Goal: Information Seeking & Learning: Understand process/instructions

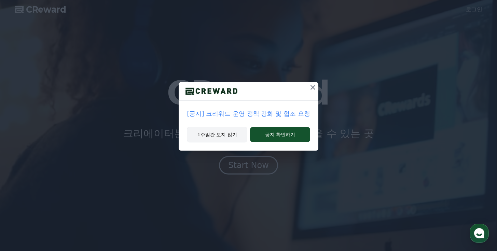
click at [225, 139] on button "1주일간 보지 않기" at bounding box center [217, 135] width 60 height 16
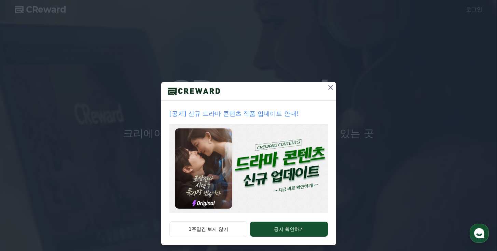
click at [327, 87] on icon at bounding box center [331, 87] width 8 height 8
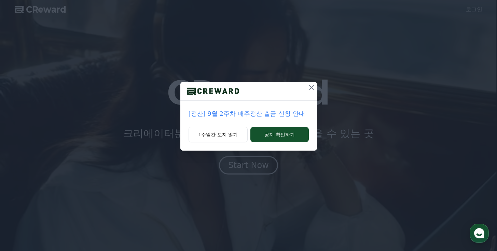
click at [311, 88] on icon at bounding box center [311, 87] width 5 height 5
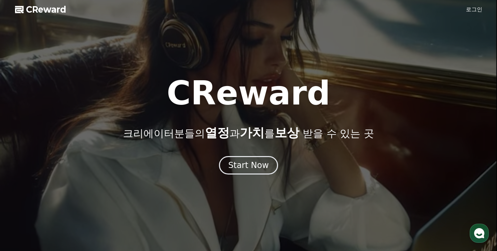
click at [479, 9] on link "로그인" at bounding box center [474, 9] width 16 height 8
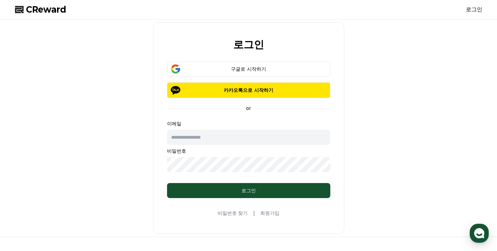
click at [246, 138] on input "text" at bounding box center [248, 137] width 163 height 15
type input "**********"
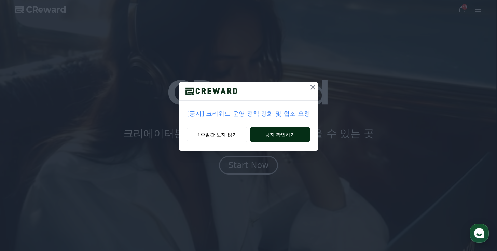
click at [292, 137] on button "공지 확인하기" at bounding box center [280, 134] width 60 height 15
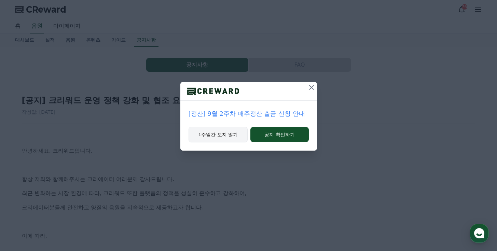
click at [238, 134] on button "1주일간 보지 않기" at bounding box center [218, 135] width 59 height 16
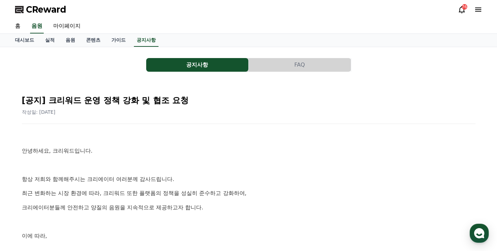
click at [473, 9] on div "76" at bounding box center [470, 9] width 25 height 8
click at [476, 9] on icon at bounding box center [478, 10] width 6 height 4
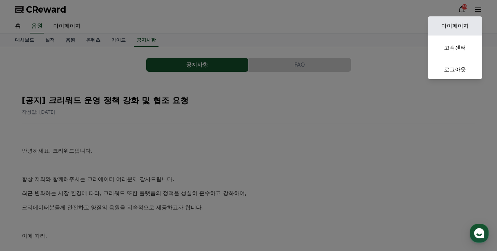
click at [453, 25] on link "마이페이지" at bounding box center [455, 25] width 55 height 19
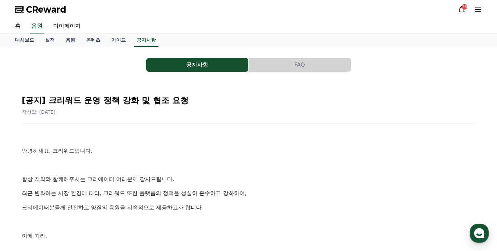
select select "**********"
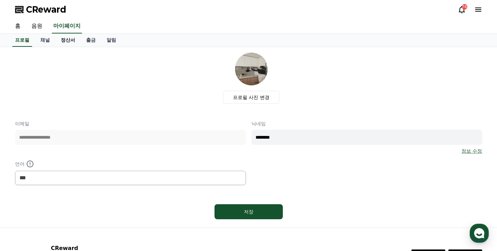
click at [59, 42] on link "정산서" at bounding box center [67, 40] width 25 height 13
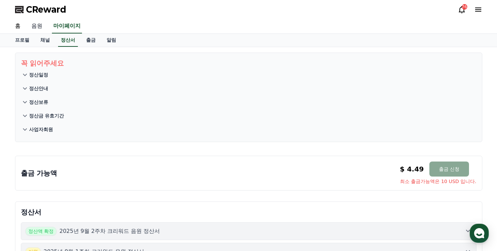
click at [37, 28] on link "음원" at bounding box center [37, 26] width 22 height 14
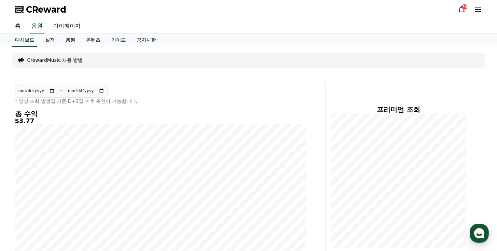
click at [61, 42] on link "음원" at bounding box center [70, 40] width 20 height 13
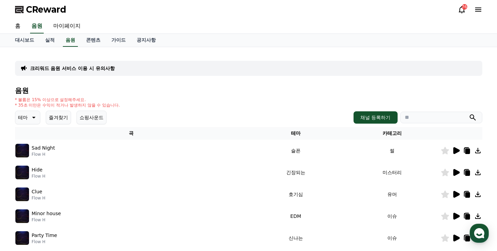
click at [37, 111] on button "테마" at bounding box center [27, 118] width 25 height 14
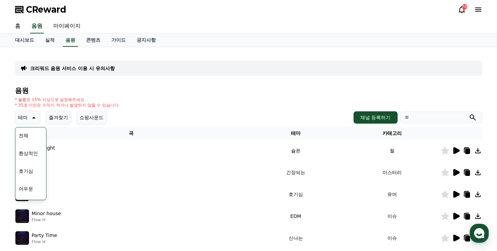
click at [31, 115] on icon at bounding box center [33, 117] width 8 height 8
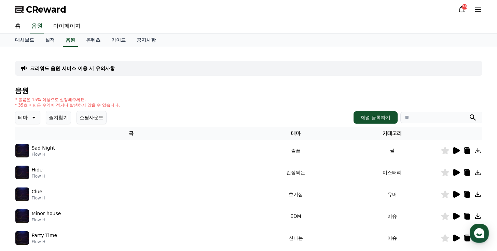
click at [25, 114] on p "테마" at bounding box center [23, 118] width 10 height 10
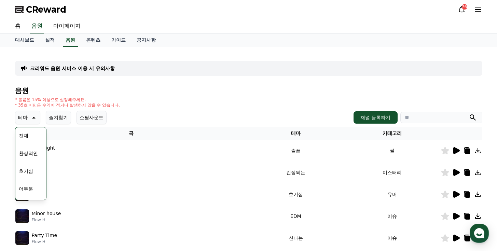
click at [33, 173] on button "호기심" at bounding box center [26, 171] width 20 height 15
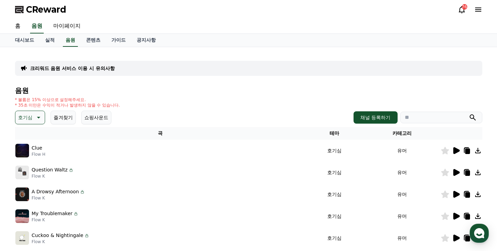
click at [455, 150] on icon at bounding box center [456, 150] width 6 height 7
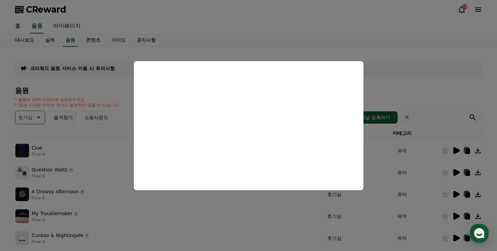
click at [335, 34] on button "close modal" at bounding box center [248, 125] width 497 height 251
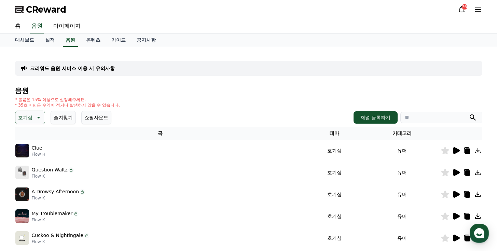
click at [29, 112] on button "호기심" at bounding box center [30, 118] width 30 height 14
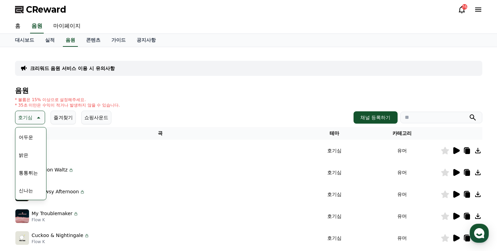
scroll to position [64, 0]
click at [29, 146] on button "밝은" at bounding box center [23, 142] width 15 height 15
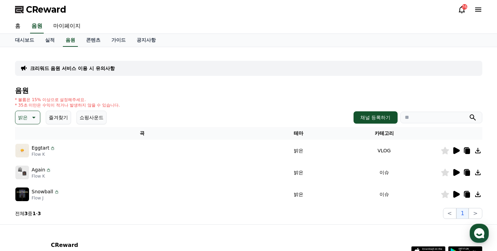
click at [456, 151] on icon at bounding box center [456, 150] width 6 height 7
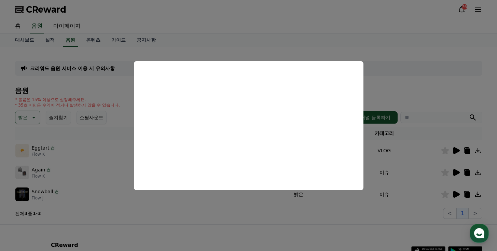
drag, startPoint x: 402, startPoint y: 92, endPoint x: 409, endPoint y: 100, distance: 11.2
click at [402, 92] on button "close modal" at bounding box center [248, 125] width 497 height 251
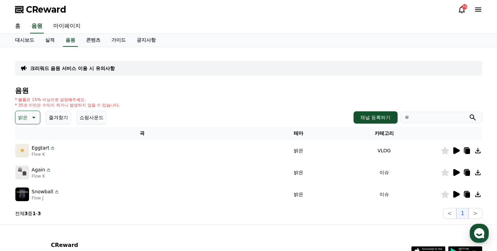
click at [452, 172] on icon at bounding box center [456, 172] width 8 height 8
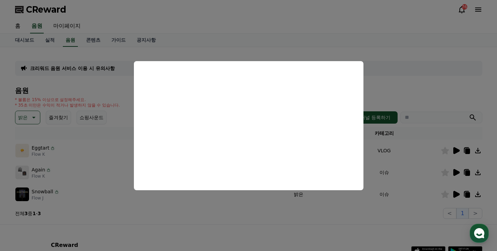
click at [48, 51] on button "close modal" at bounding box center [248, 125] width 497 height 251
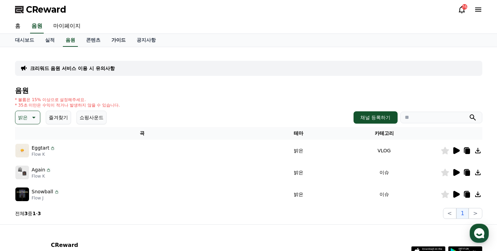
click at [118, 42] on link "가이드" at bounding box center [118, 40] width 25 height 13
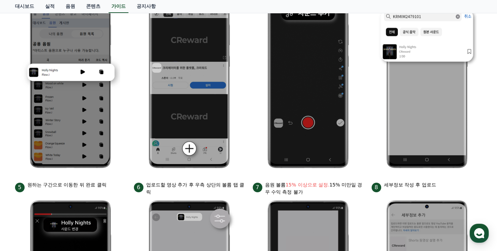
scroll to position [23, 0]
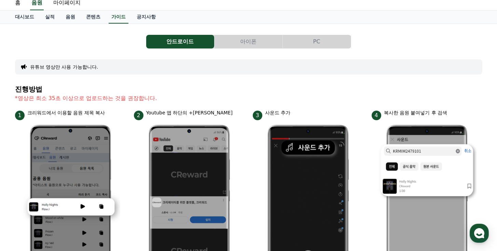
click at [70, 65] on button "유튜브 영상만 사용 가능합니다." at bounding box center [64, 67] width 68 height 7
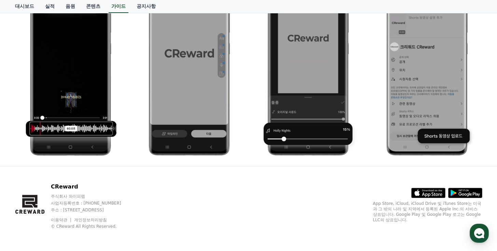
scroll to position [0, 0]
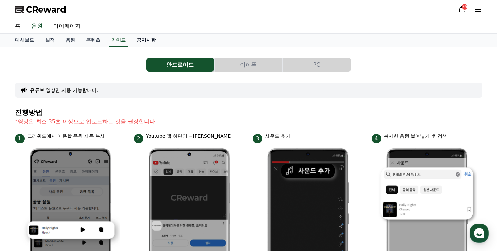
click at [140, 41] on link "공지사항" at bounding box center [146, 40] width 30 height 13
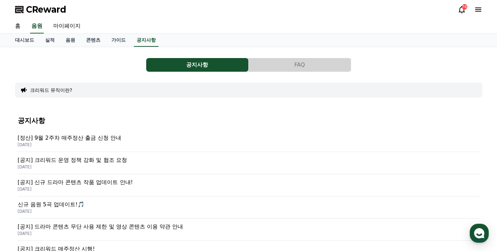
click at [284, 69] on button "FAQ" at bounding box center [300, 65] width 102 height 14
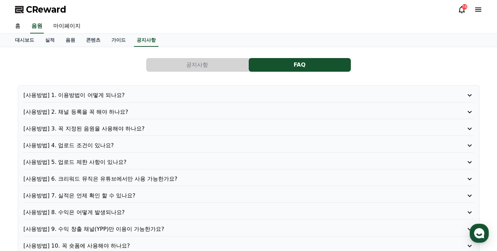
click at [125, 229] on p "[사용방법] 9. 수익 창출 채널(YPP)만 이용이 가능한가요?" at bounding box center [231, 229] width 414 height 8
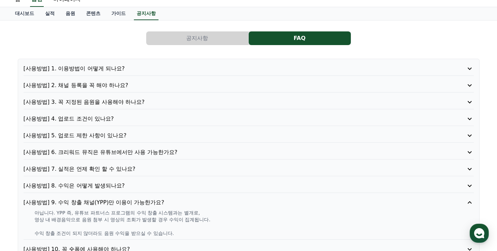
scroll to position [27, 0]
drag, startPoint x: 69, startPoint y: 221, endPoint x: 209, endPoint y: 219, distance: 140.1
click at [209, 219] on p "영상 내 배경음악으로 음원 첨부 시 영상의 조회가 발생할 경우 수익이 집계됩니다." at bounding box center [254, 219] width 439 height 7
click at [209, 218] on p "영상 내 배경음악으로 음원 첨부 시 영상의 조회가 발생할 경우 수익이 집계됩니다." at bounding box center [254, 219] width 439 height 7
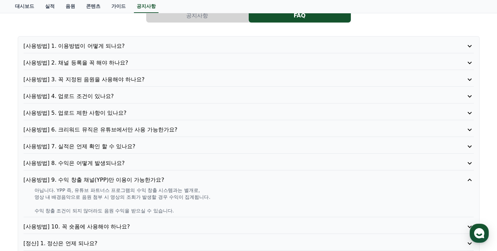
scroll to position [80, 0]
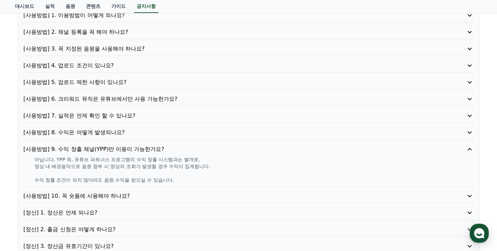
click at [111, 197] on p "[사용방법] 10. 꼭 숏폼에 사용해야 하나요?" at bounding box center [231, 196] width 414 height 8
